Goal: Task Accomplishment & Management: Book appointment/travel/reservation

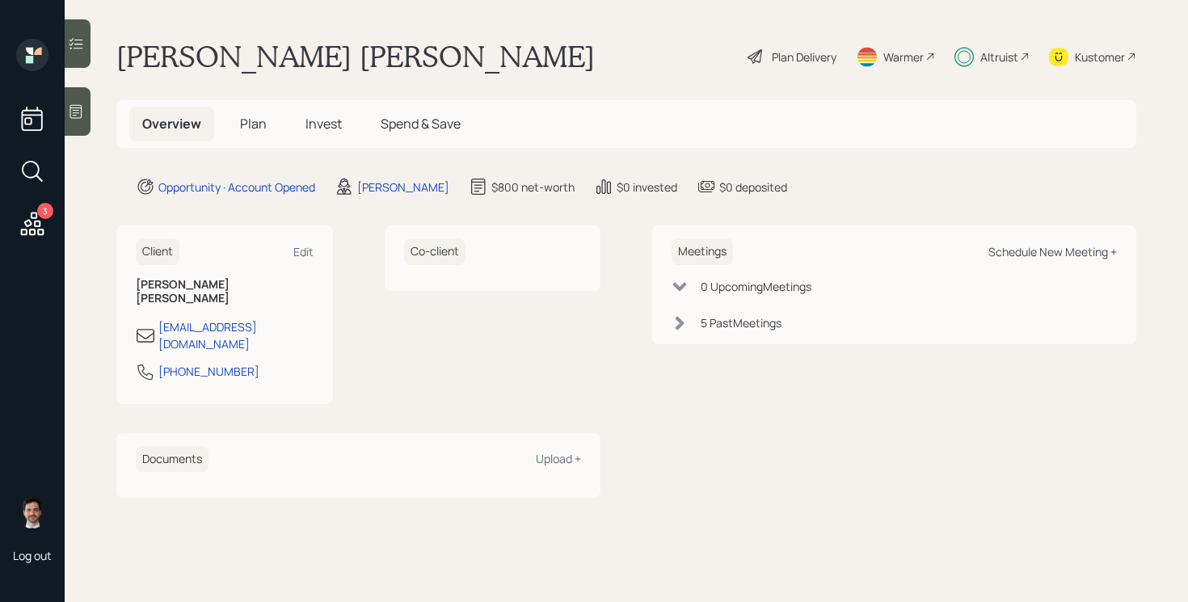
click at [1042, 253] on div "Schedule New Meeting +" at bounding box center [1053, 251] width 129 height 15
select select "ef6b64e1-8f62-4a74-b865-a7df4b35b836"
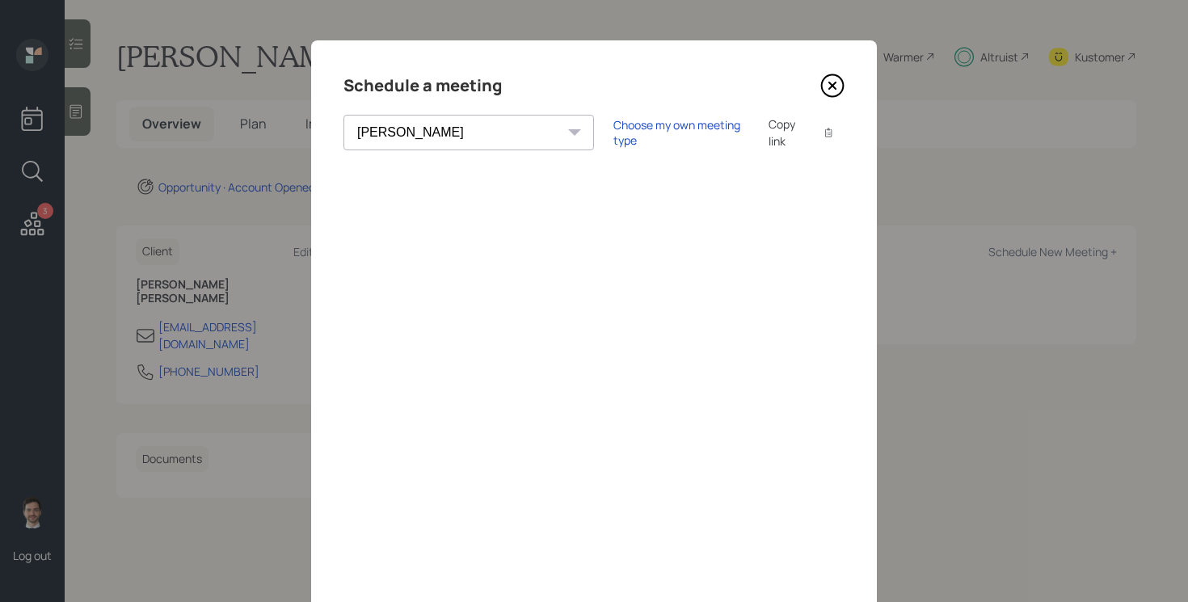
click at [830, 93] on icon at bounding box center [833, 86] width 24 height 24
